Goal: Information Seeking & Learning: Learn about a topic

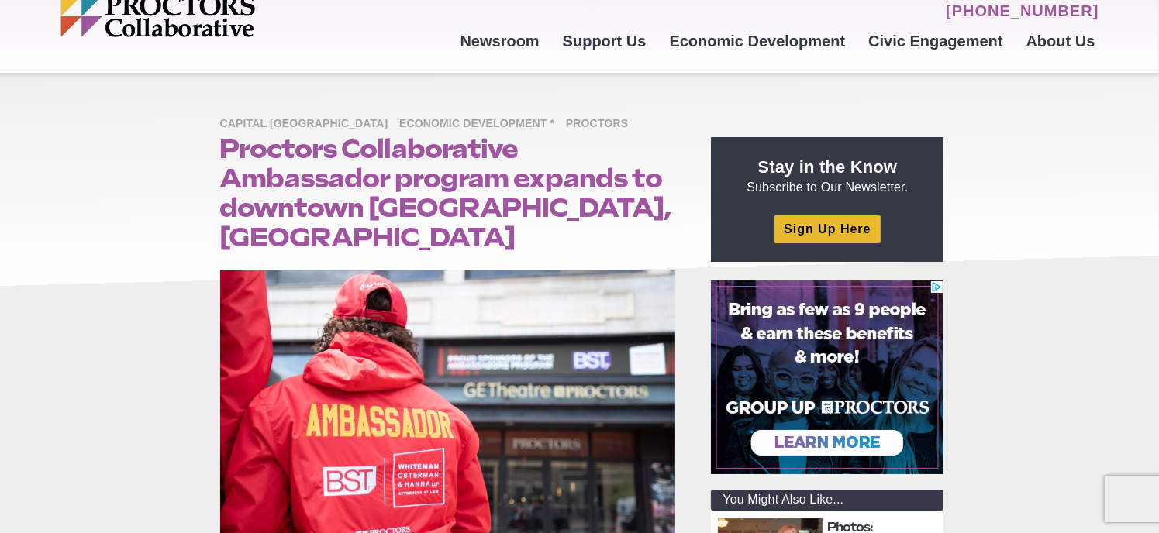
scroll to position [68, 0]
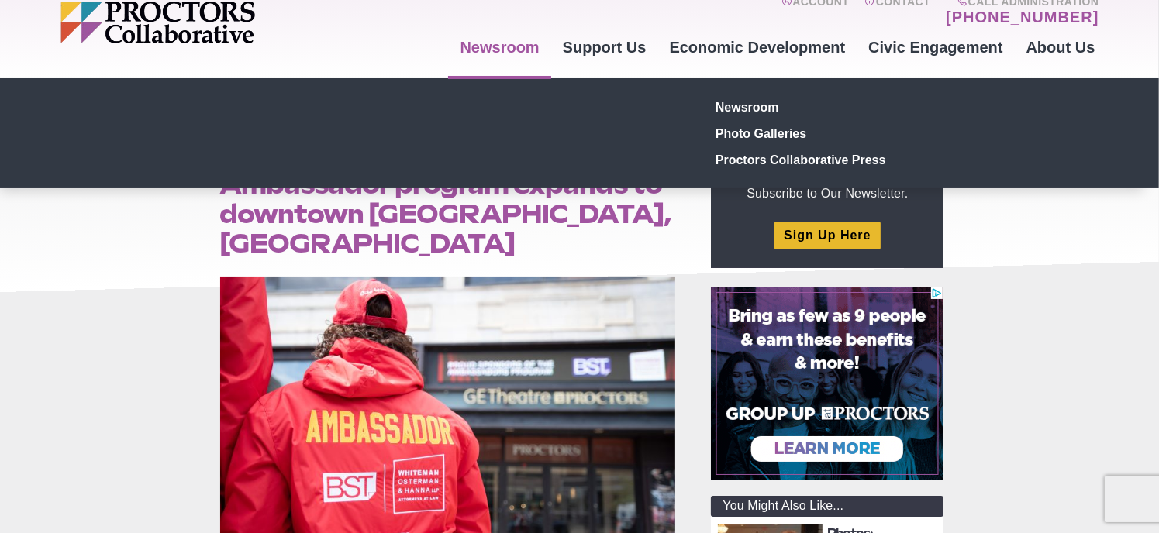
click at [519, 47] on link "Newsroom" at bounding box center [499, 47] width 102 height 42
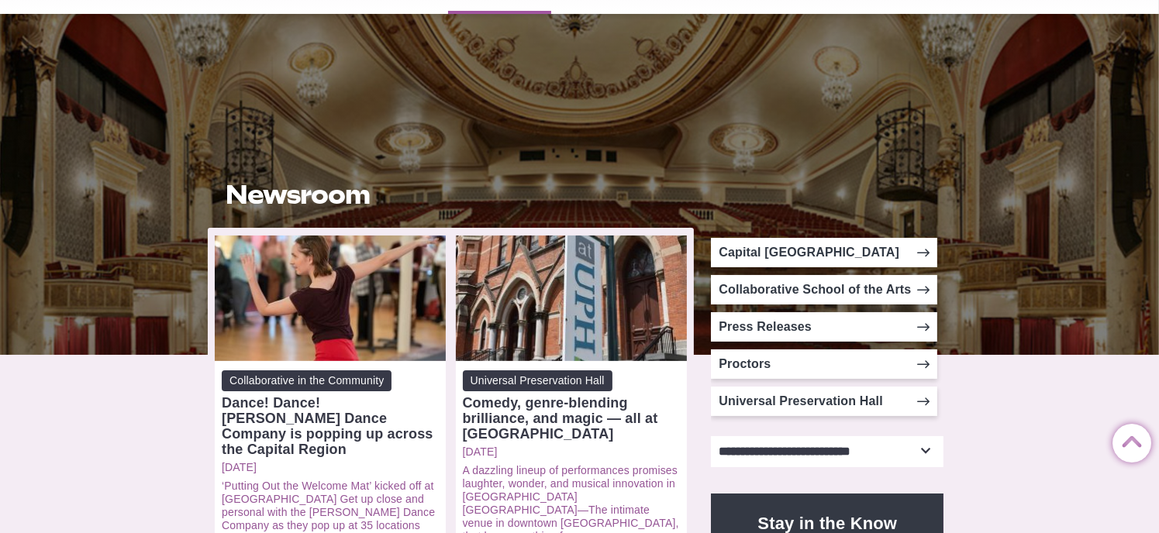
scroll to position [123, 0]
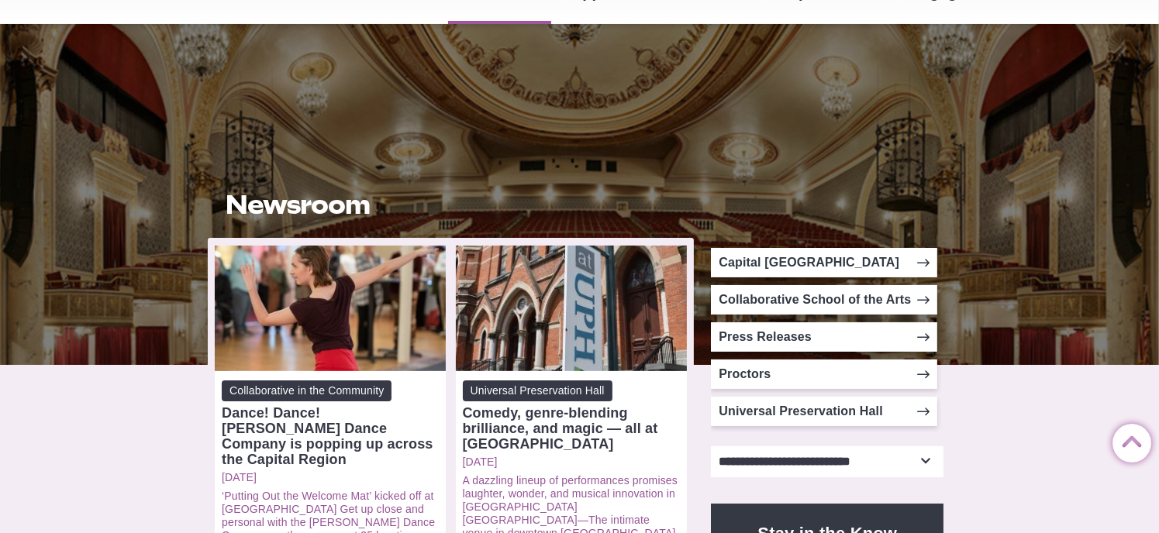
drag, startPoint x: 1161, startPoint y: 39, endPoint x: 1164, endPoint y: 61, distance: 22.6
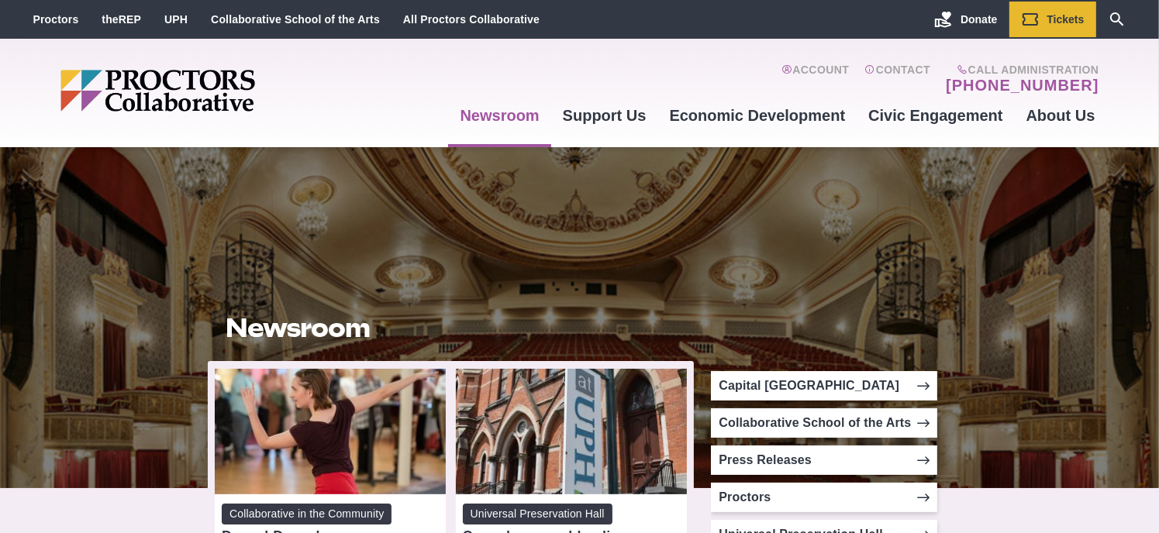
click at [192, 89] on img "Main site navigation and header" at bounding box center [217, 91] width 314 height 42
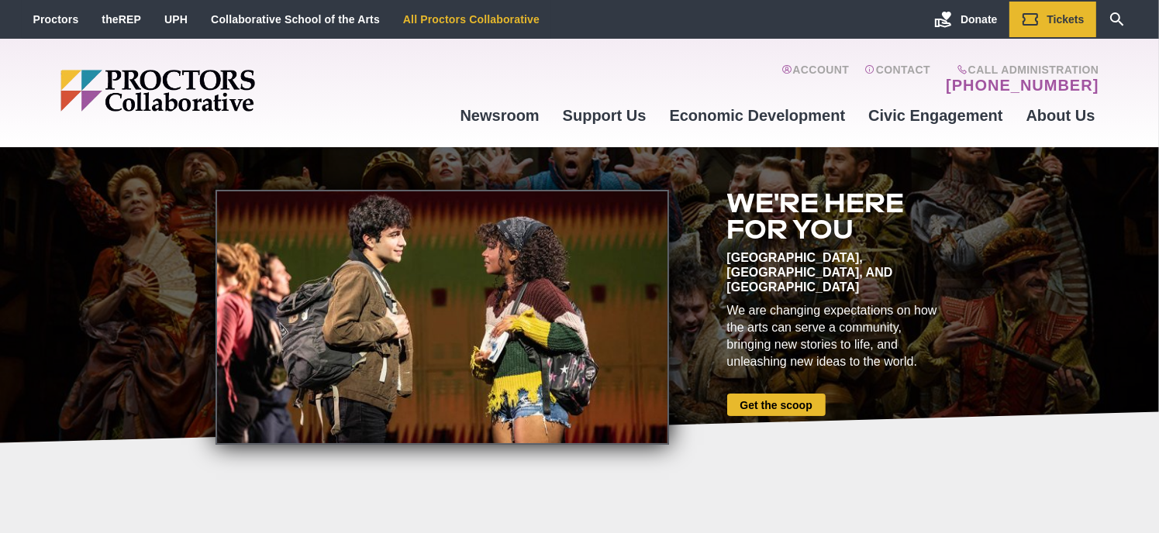
click at [443, 22] on link "All Proctors Collaborative" at bounding box center [471, 19] width 136 height 12
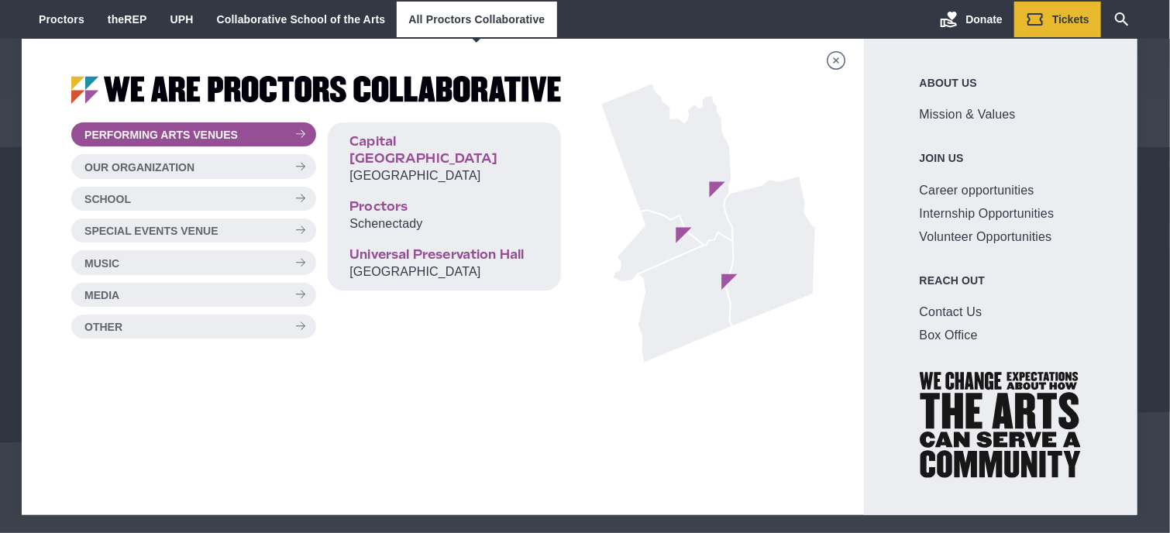
click at [311, 81] on img "Main site navigation and header" at bounding box center [316, 90] width 490 height 28
click at [89, 91] on img "Main site navigation and header" at bounding box center [316, 90] width 490 height 28
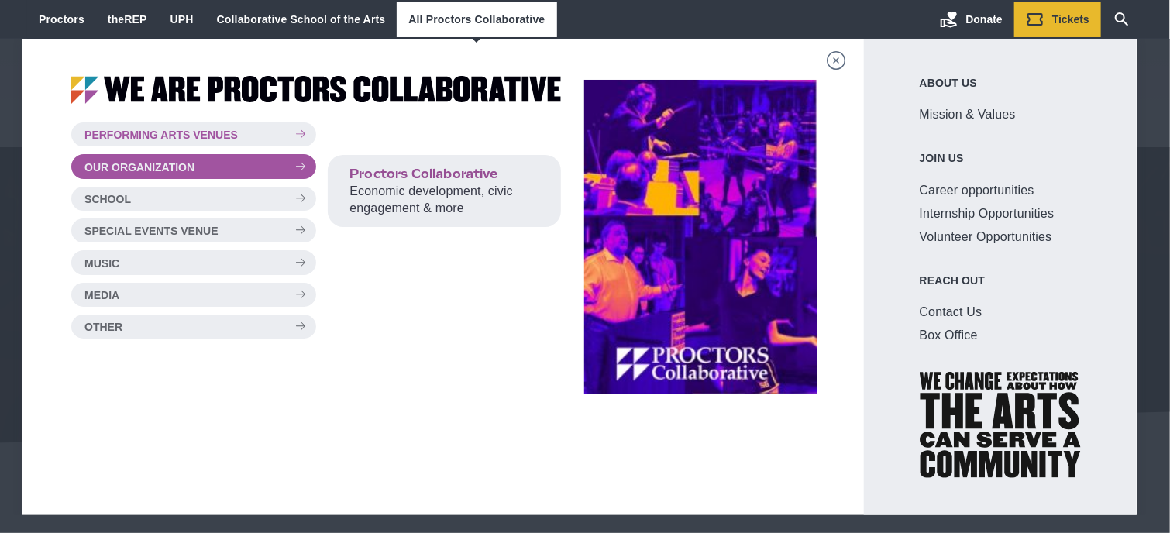
click at [309, 164] on button "Our Organization" at bounding box center [193, 166] width 245 height 24
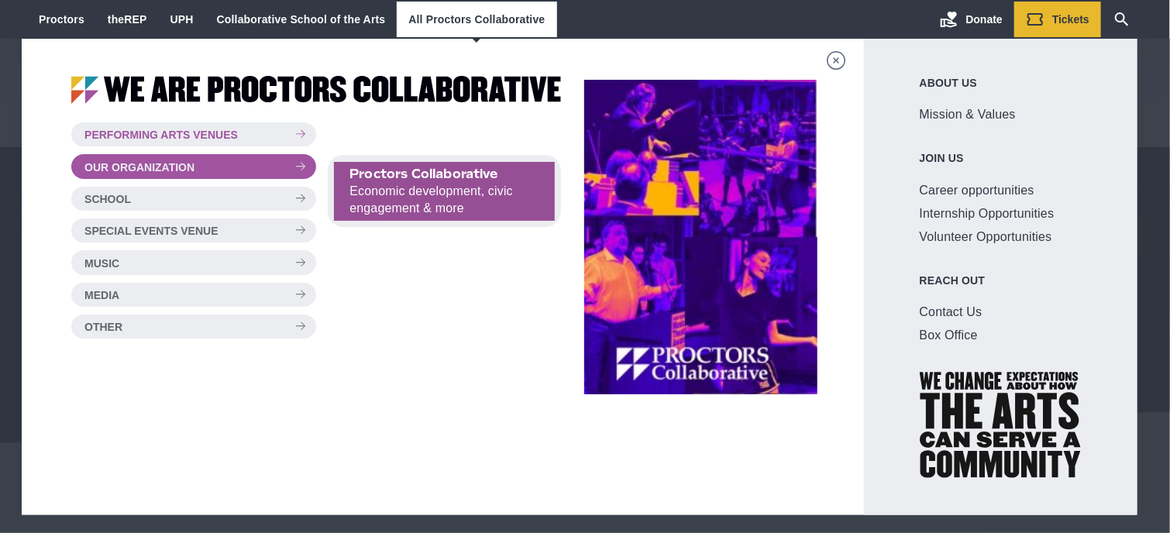
click at [430, 172] on span "Proctors Collaborative" at bounding box center [445, 174] width 190 height 17
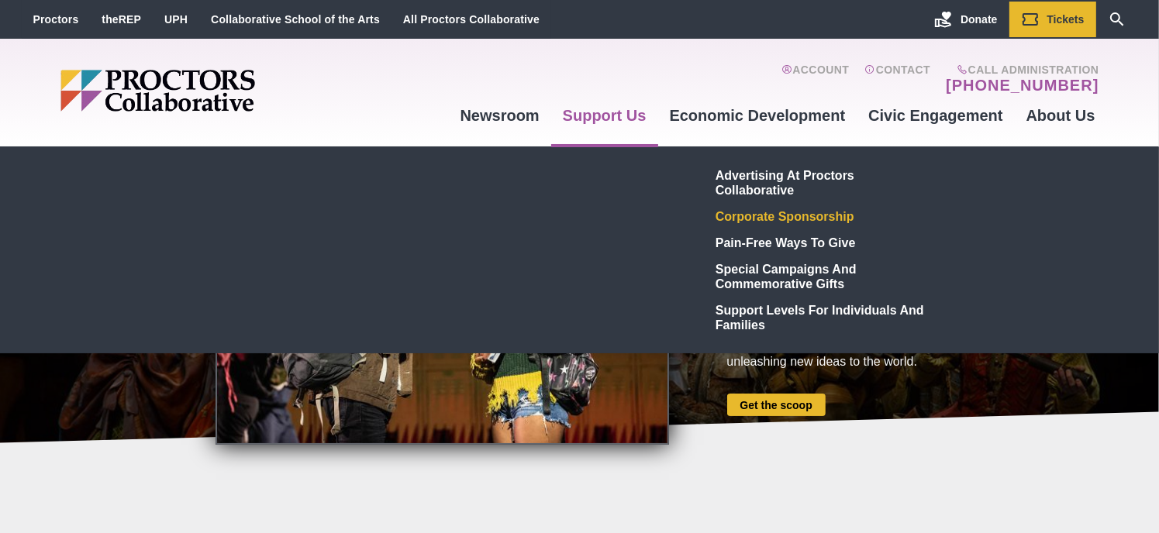
click at [743, 215] on link "Corporate Sponsorship" at bounding box center [822, 216] width 226 height 26
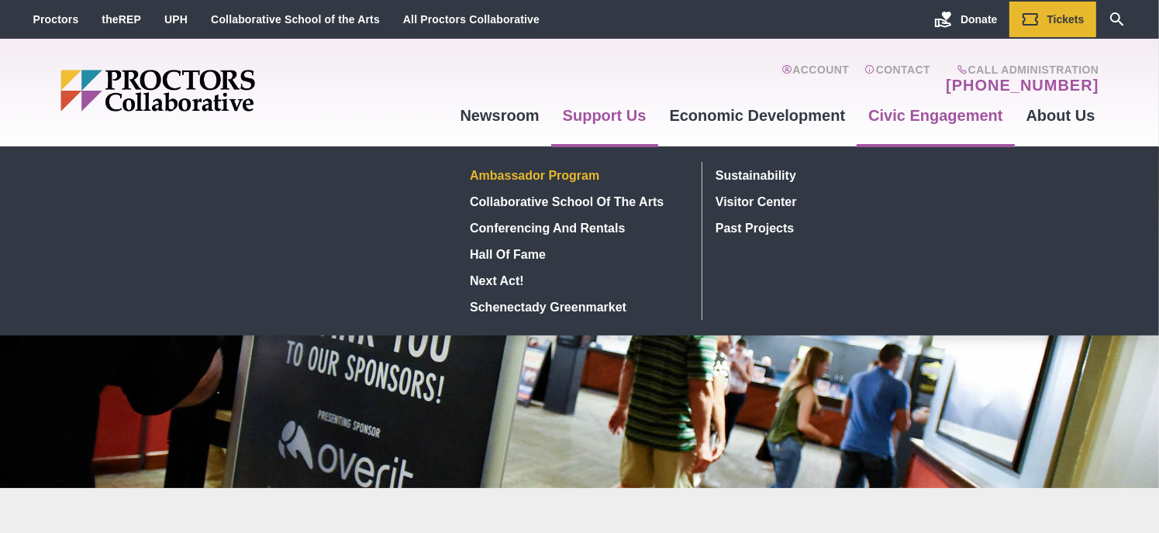
click at [593, 173] on link "Ambassador Program" at bounding box center [577, 175] width 226 height 26
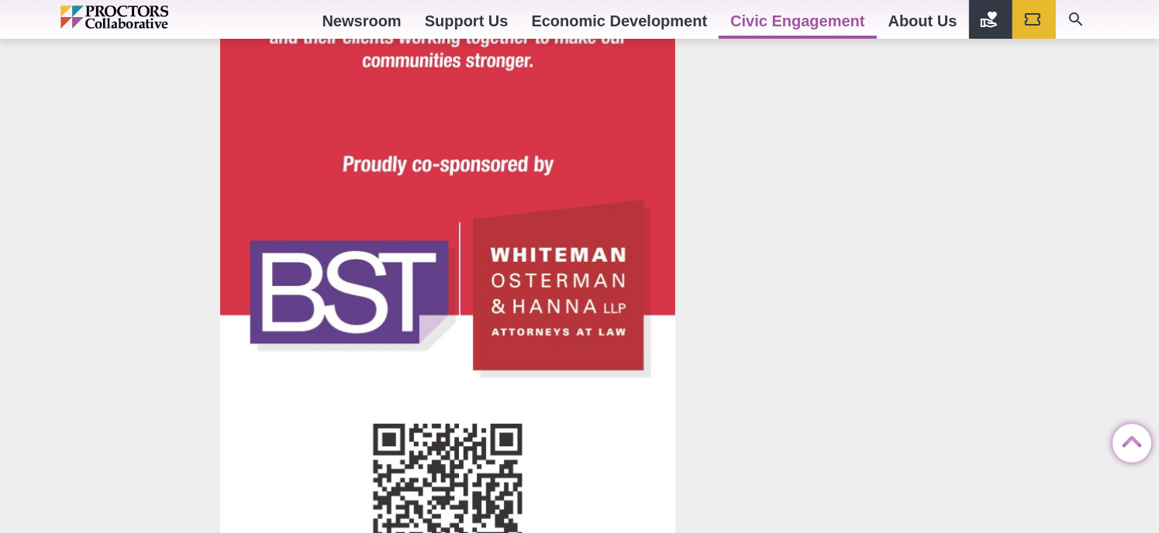
scroll to position [1997, 0]
